Goal: Task Accomplishment & Management: Manage account settings

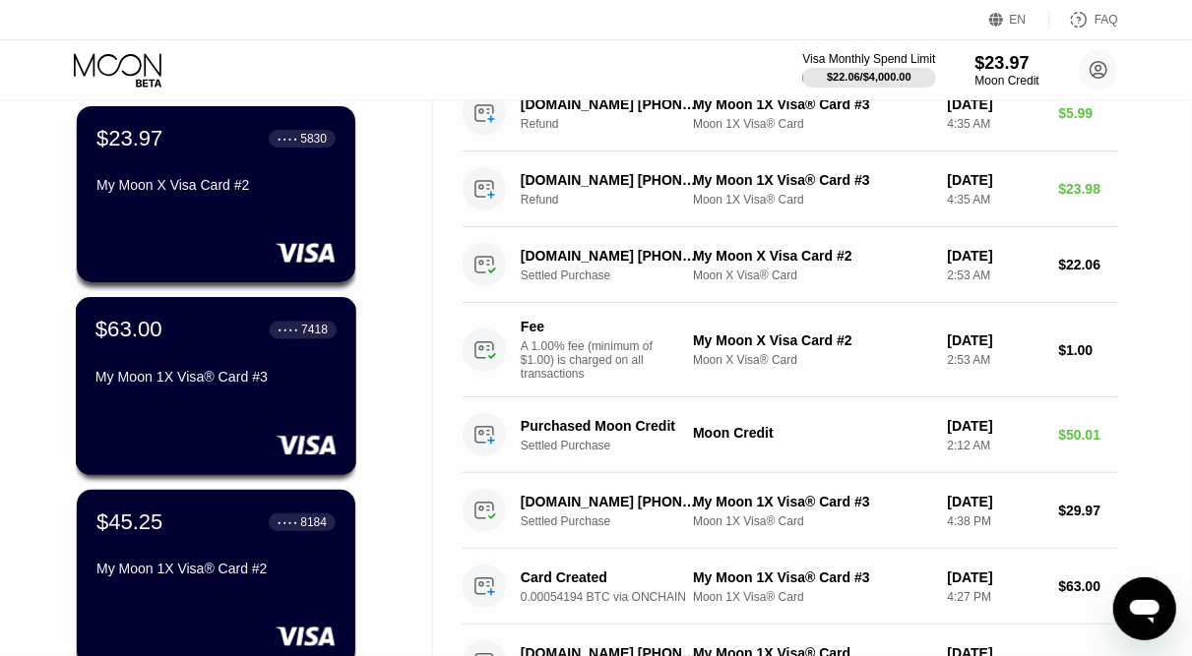
scroll to position [142, 0]
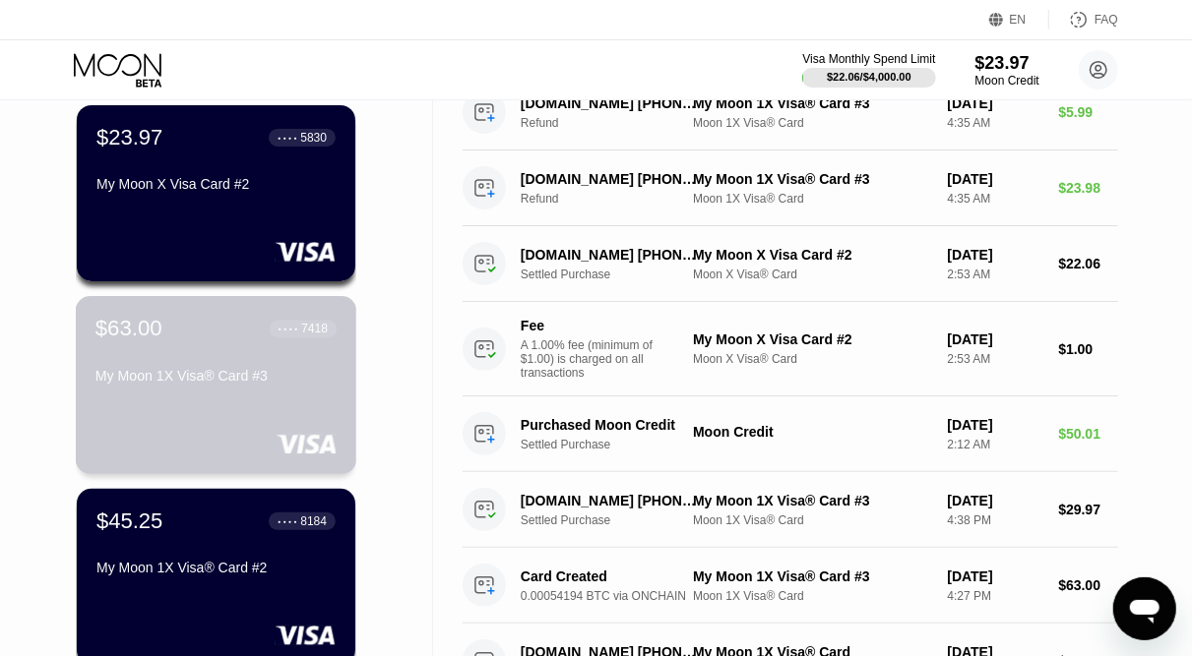
click at [238, 411] on div "$63.00 ● ● ● ● 7418 My Moon 1X Visa® Card #3" at bounding box center [216, 385] width 281 height 178
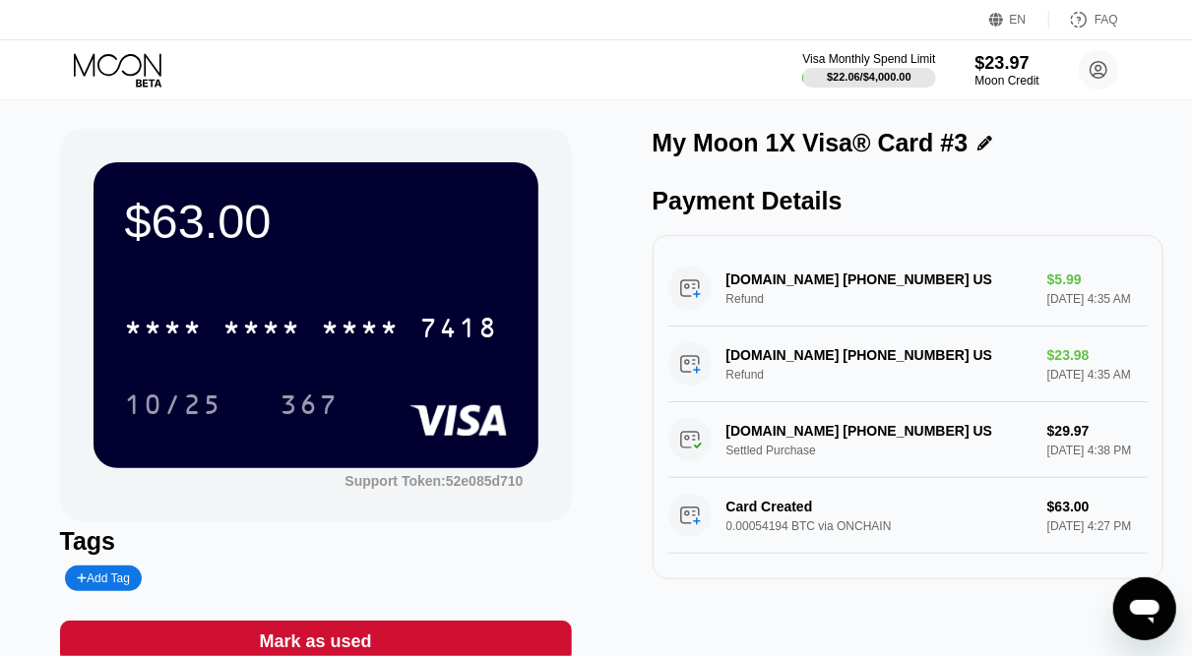
click at [129, 67] on icon at bounding box center [120, 70] width 92 height 34
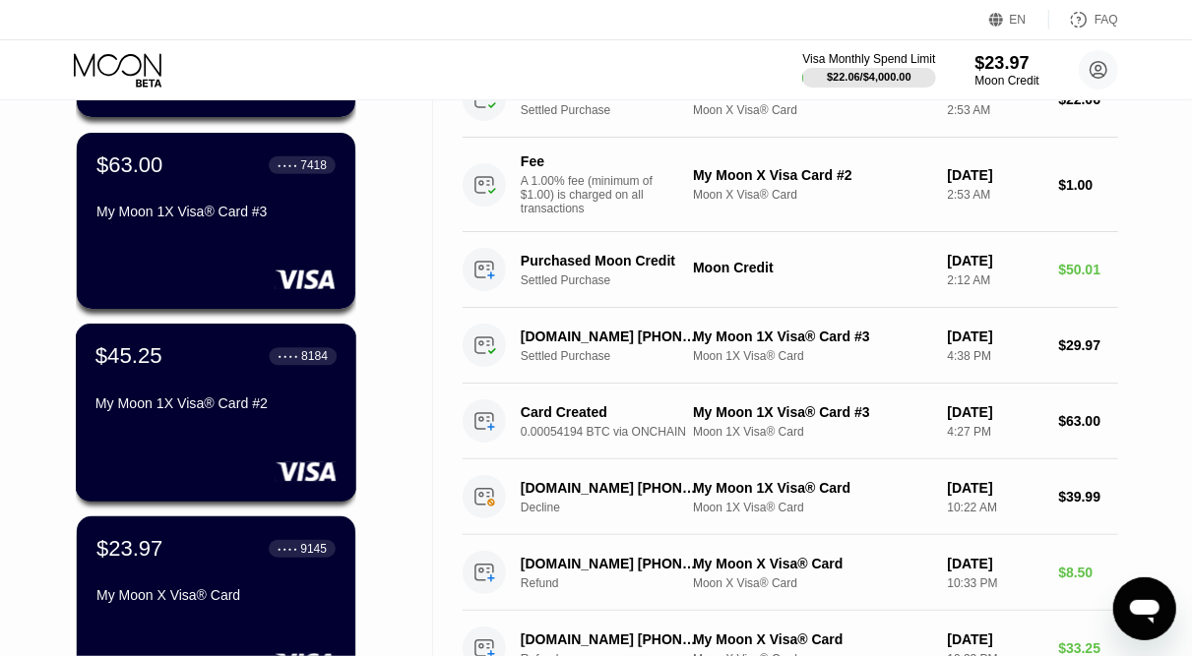
scroll to position [307, 0]
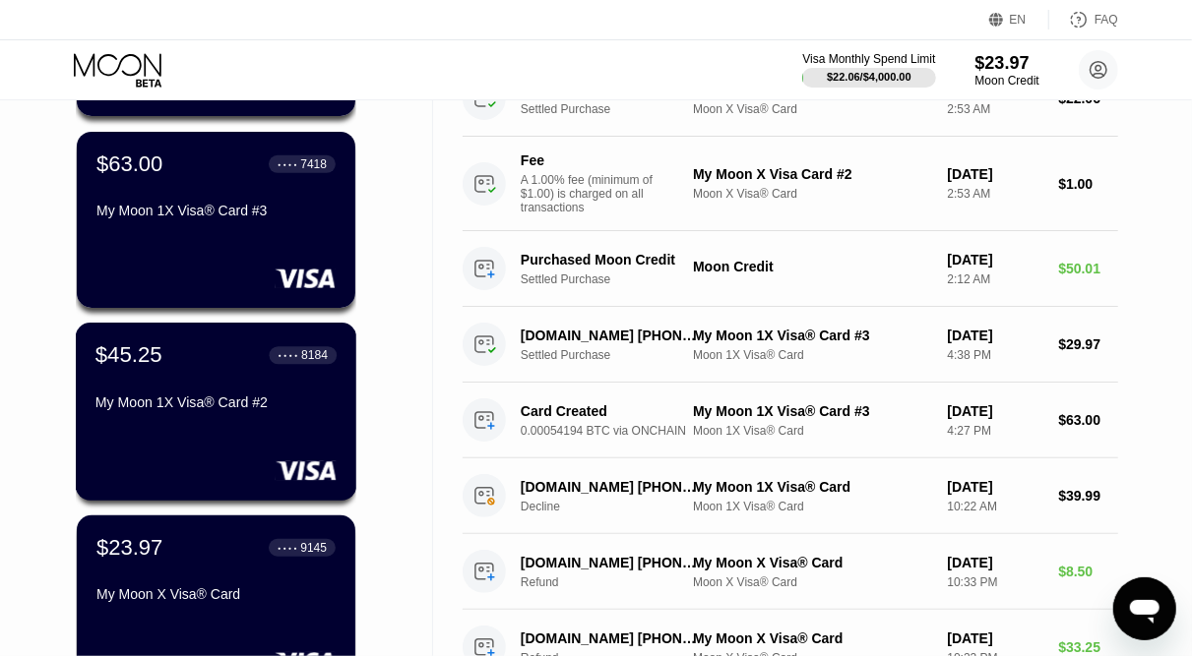
click at [264, 401] on div "My Moon 1X Visa® Card #2" at bounding box center [215, 403] width 241 height 16
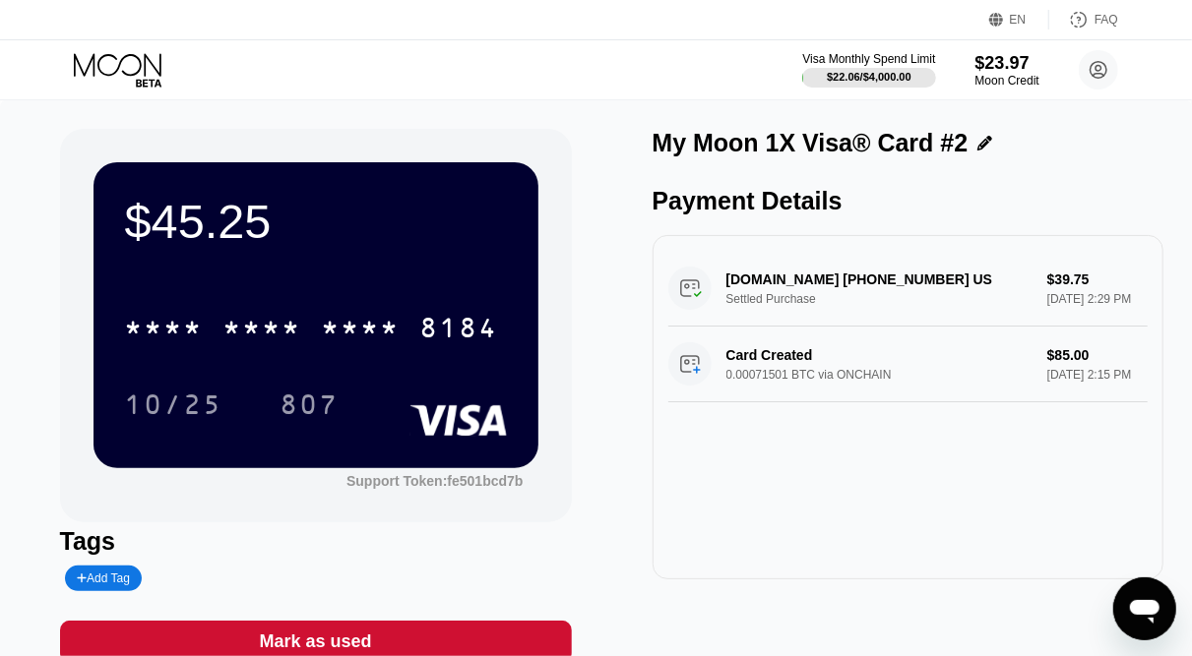
click at [129, 67] on icon at bounding box center [120, 70] width 92 height 34
